Goal: Information Seeking & Learning: Learn about a topic

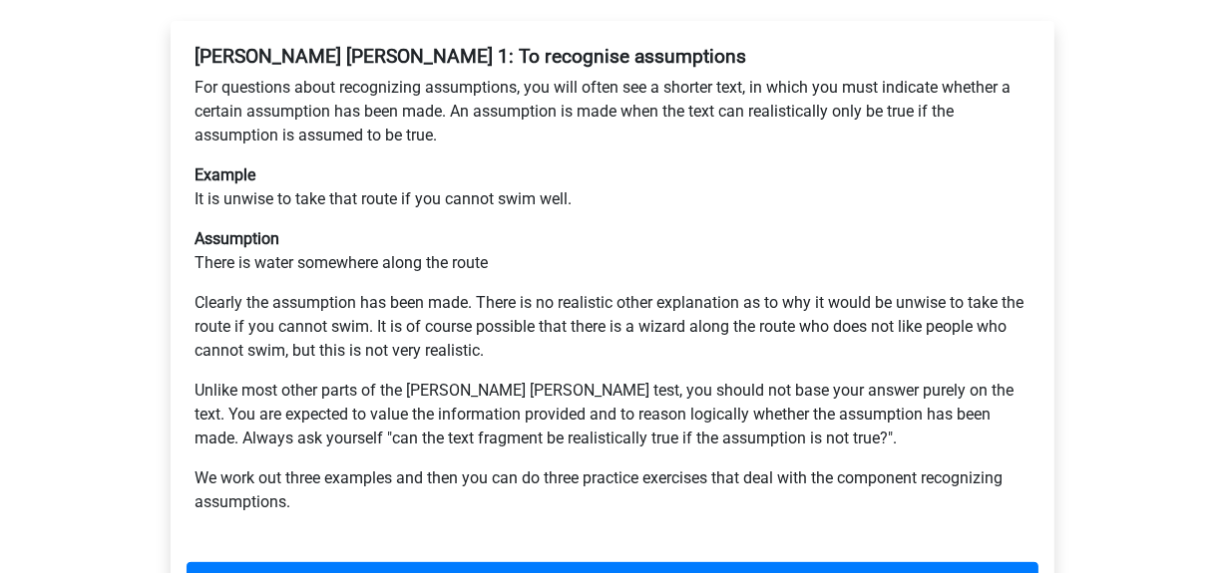
scroll to position [399, 0]
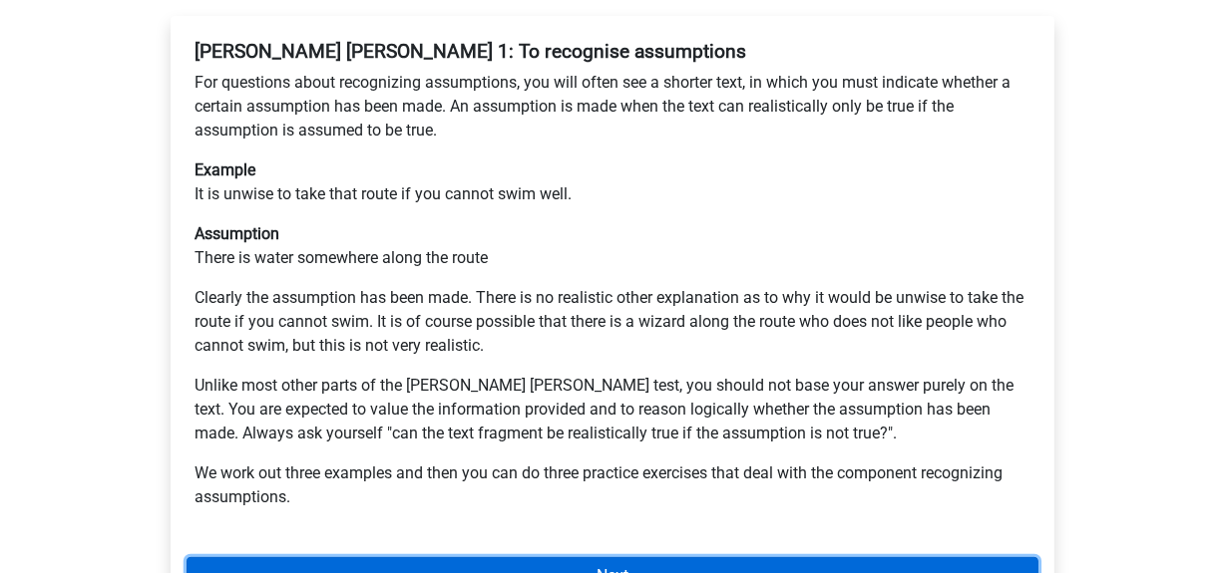
click at [597, 557] on link "Next" at bounding box center [612, 576] width 852 height 38
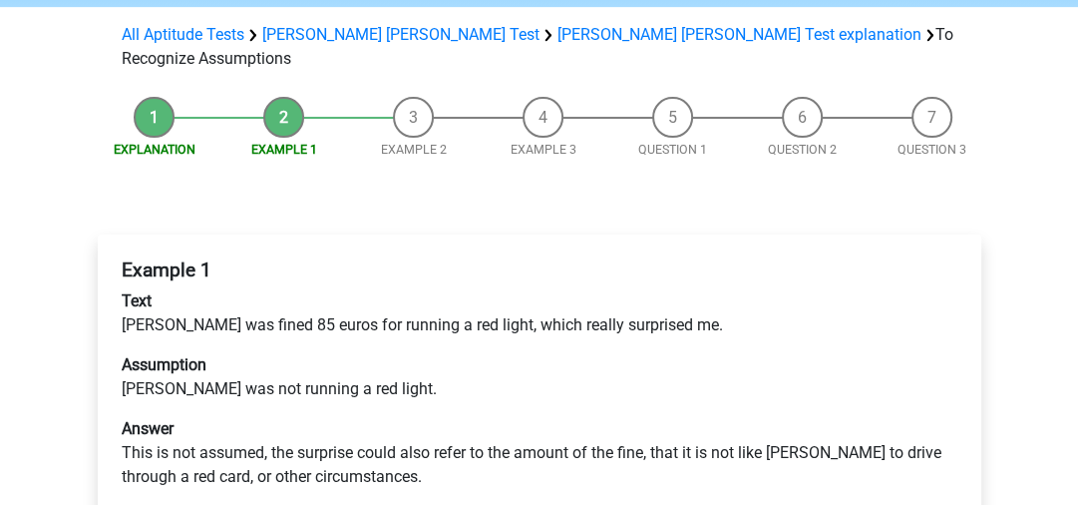
scroll to position [351, 0]
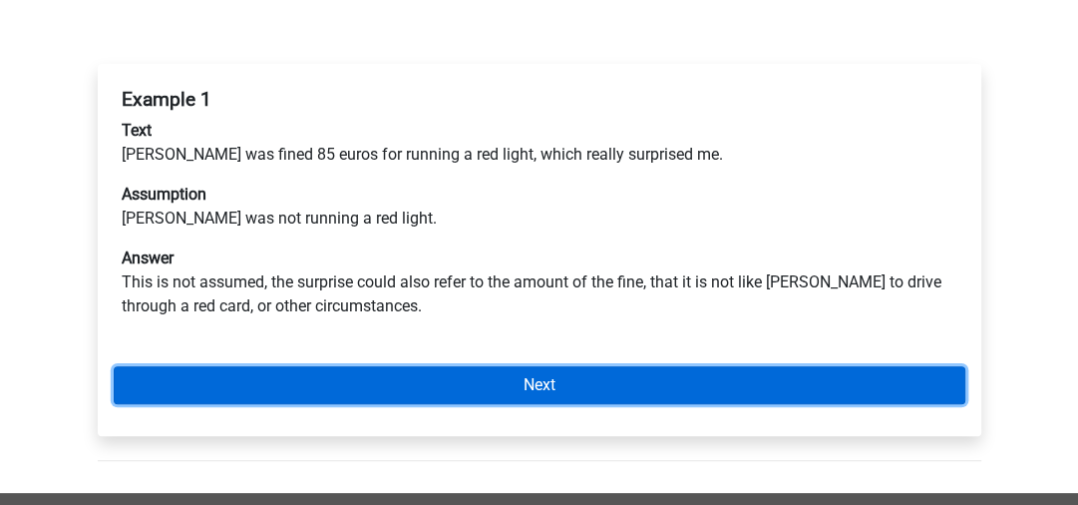
click at [535, 366] on link "Next" at bounding box center [540, 385] width 852 height 38
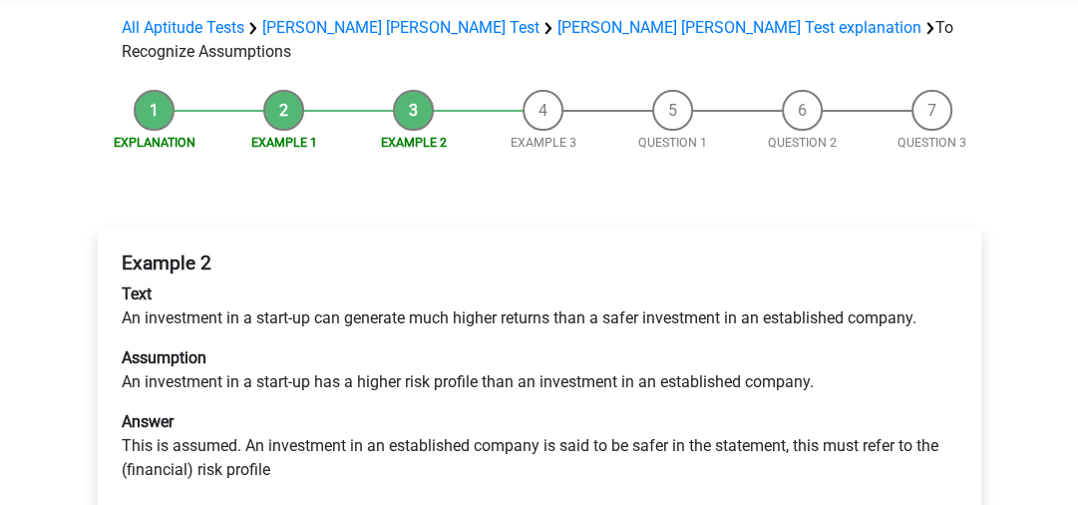
scroll to position [191, 0]
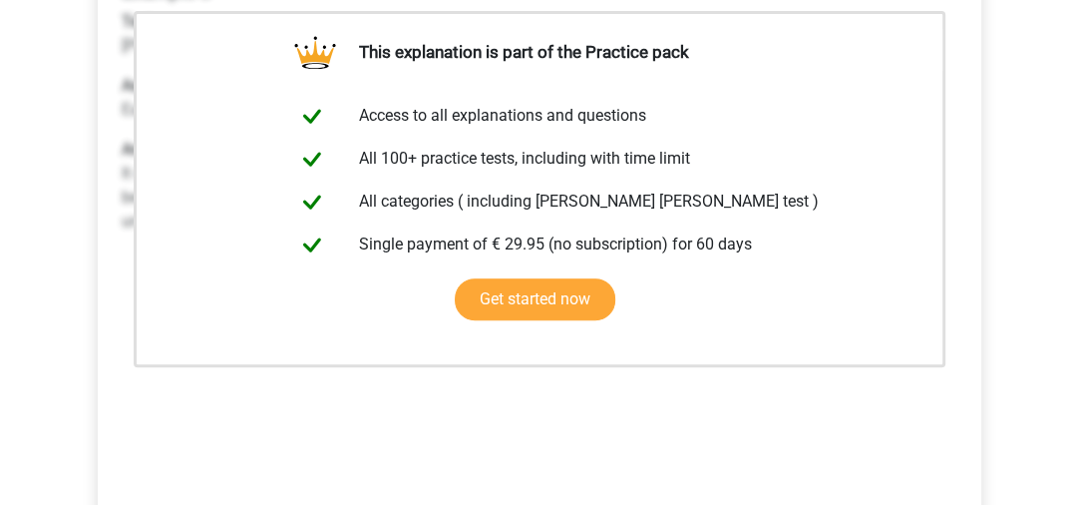
scroll to position [511, 0]
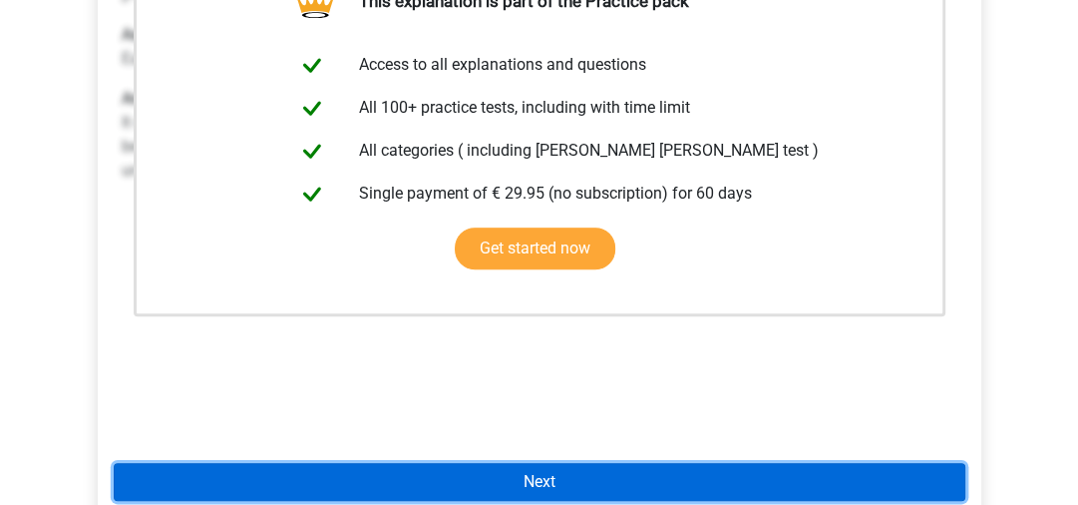
click at [491, 463] on link "Next" at bounding box center [540, 482] width 852 height 38
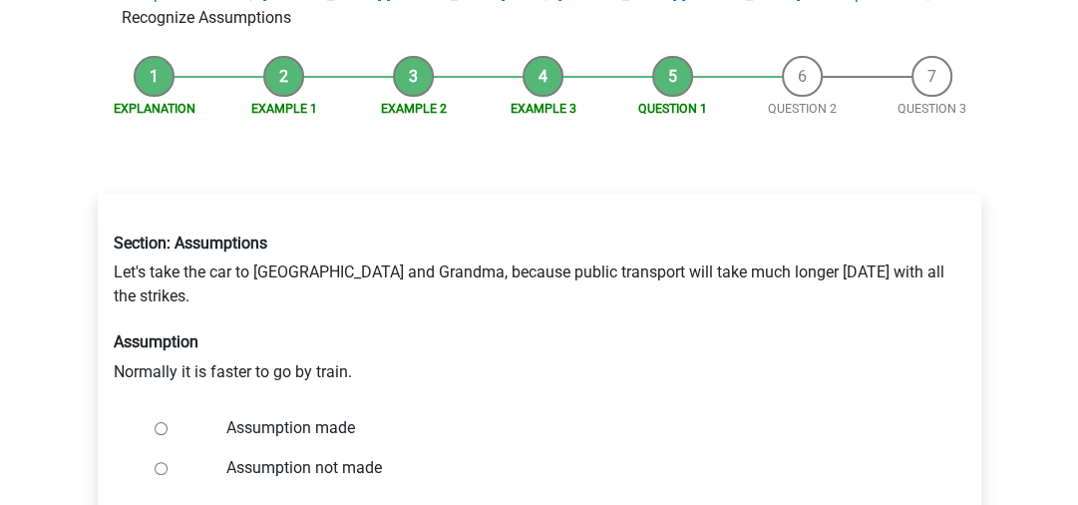
scroll to position [223, 0]
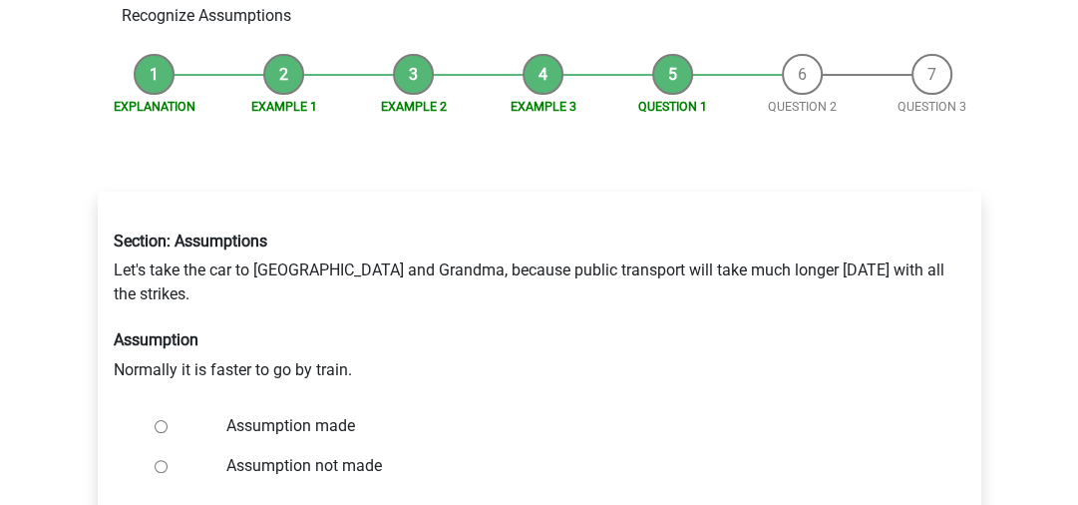
click at [156, 460] on input "Assumption not made" at bounding box center [161, 466] width 13 height 13
radio input "true"
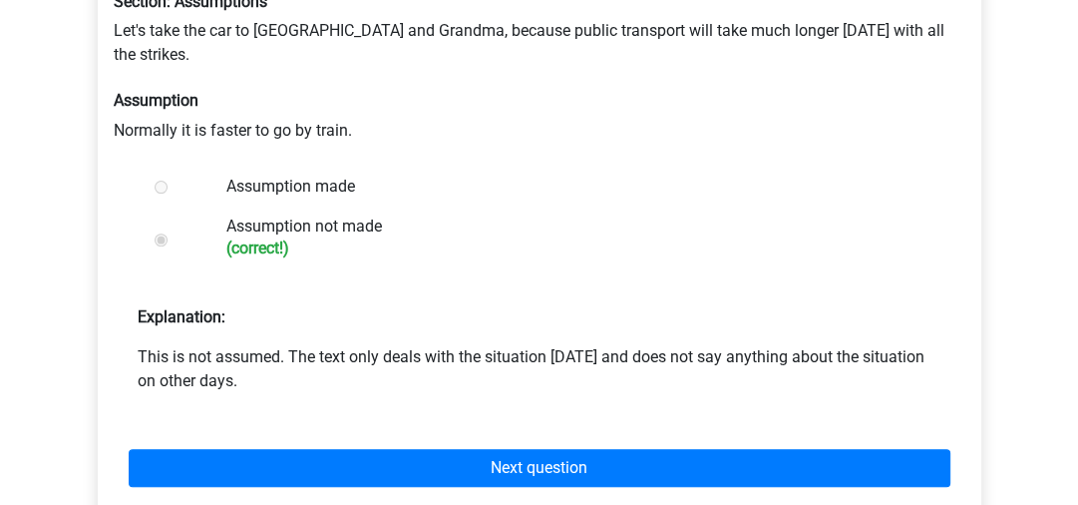
scroll to position [464, 0]
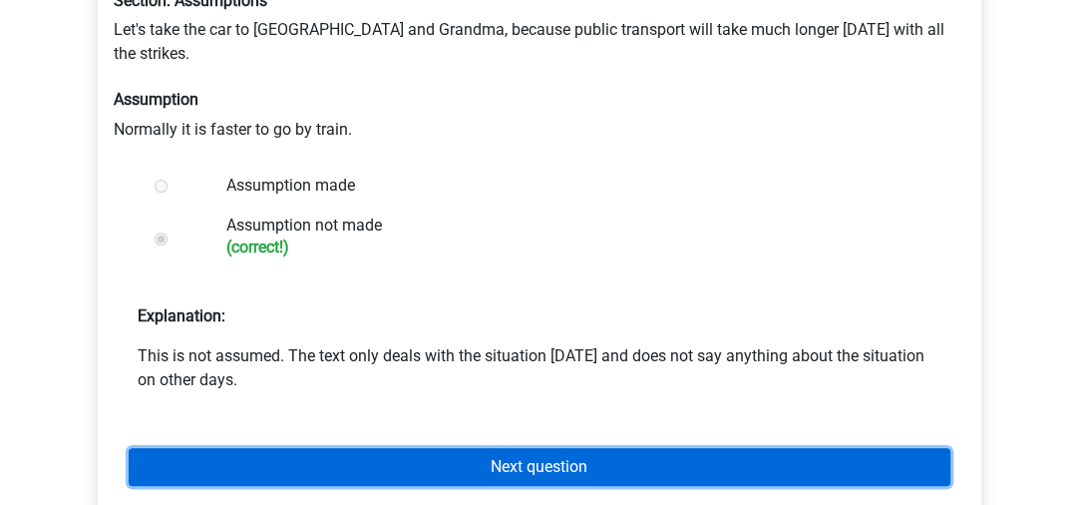
click at [606, 448] on link "Next question" at bounding box center [540, 467] width 822 height 38
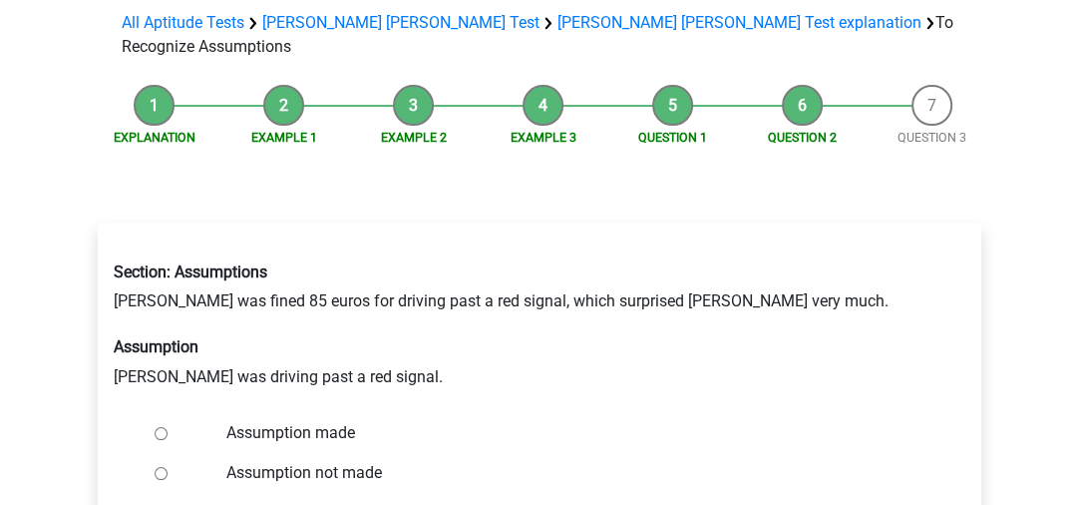
scroll to position [195, 0]
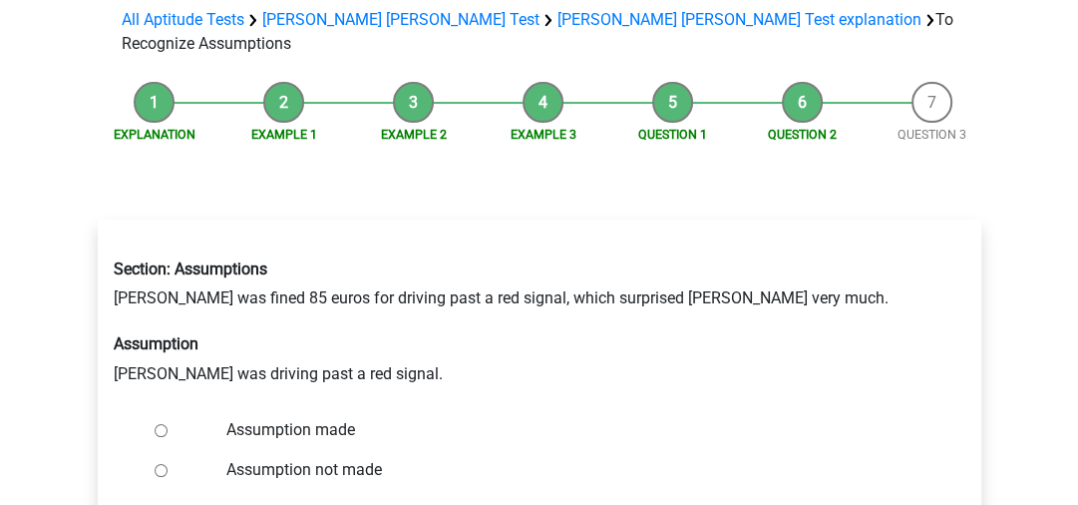
click at [156, 424] on input "Assumption made" at bounding box center [161, 430] width 13 height 13
radio input "true"
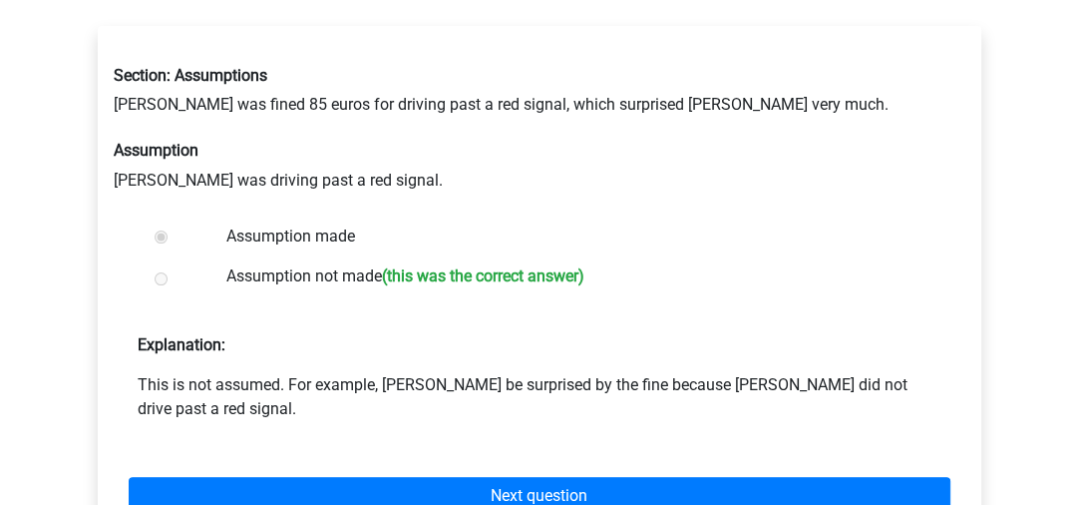
scroll to position [450, 0]
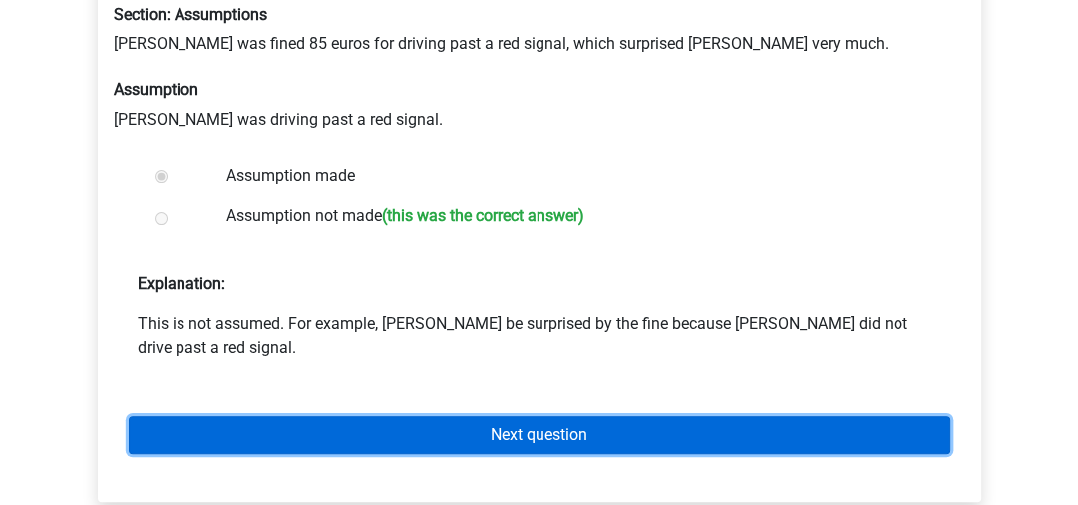
click at [630, 416] on link "Next question" at bounding box center [540, 435] width 822 height 38
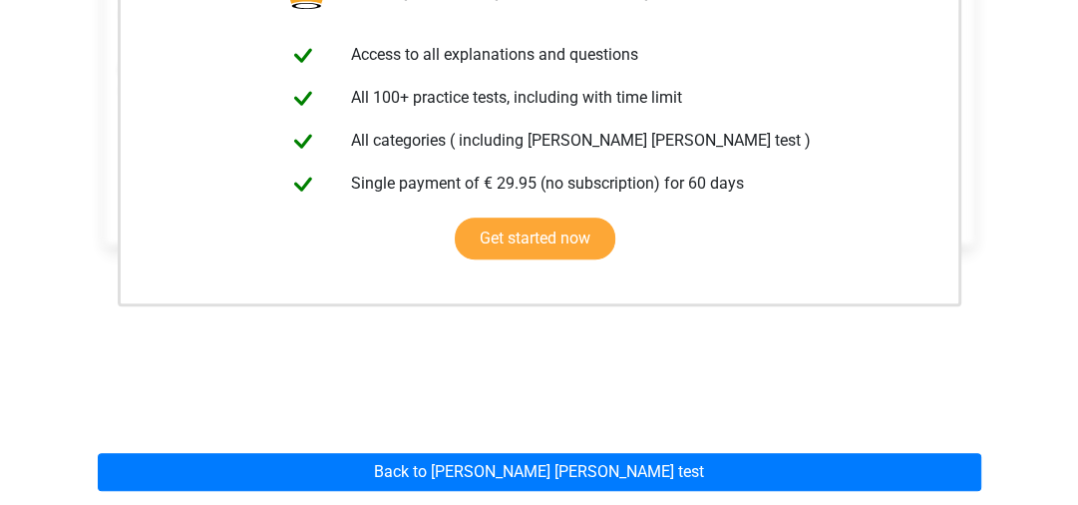
scroll to position [476, 0]
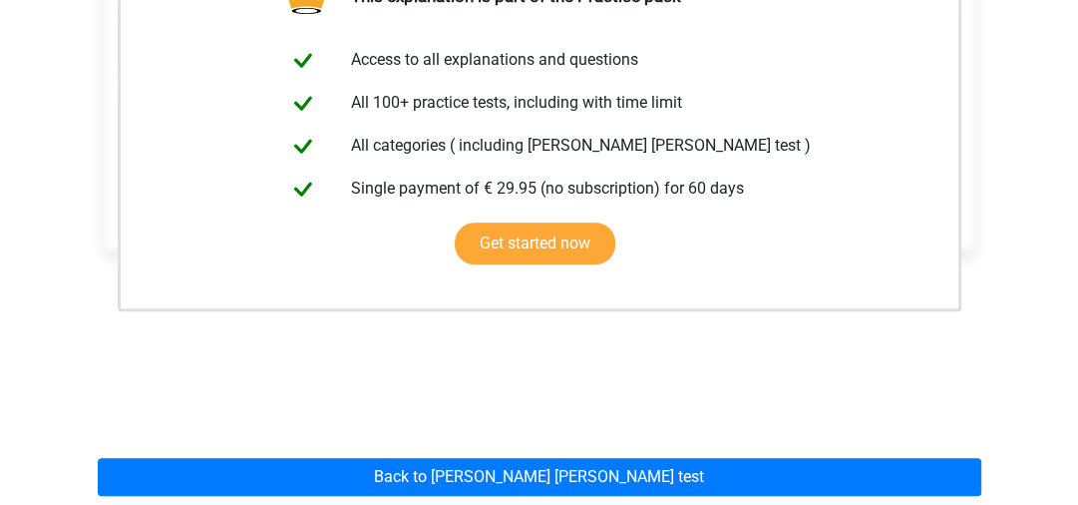
drag, startPoint x: 1073, startPoint y: 251, endPoint x: 1081, endPoint y: 243, distance: 11.3
click at [1077, 243] on html "Register Nederlands English" at bounding box center [539, 297] width 1078 height 1547
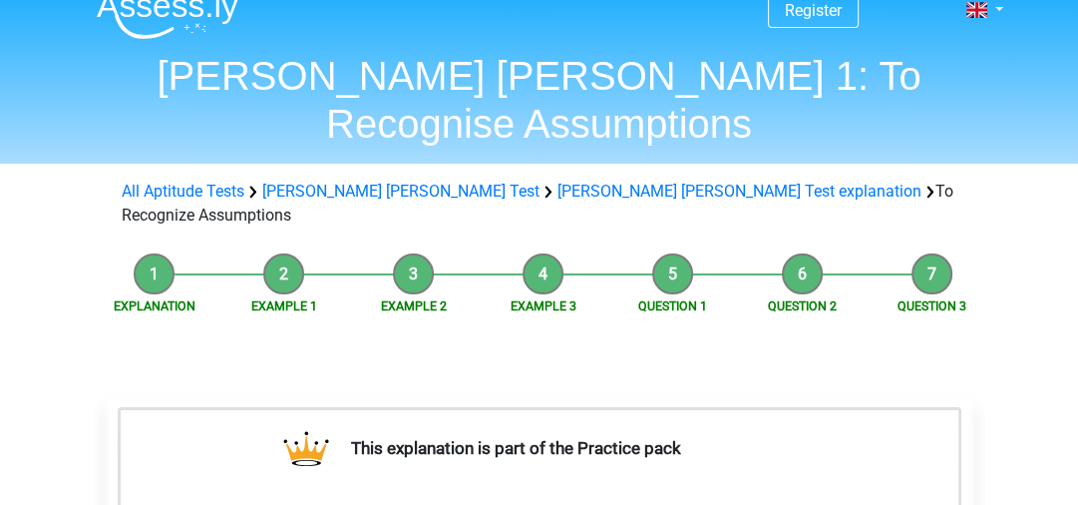
scroll to position [0, 0]
